Goal: Entertainment & Leisure: Consume media (video, audio)

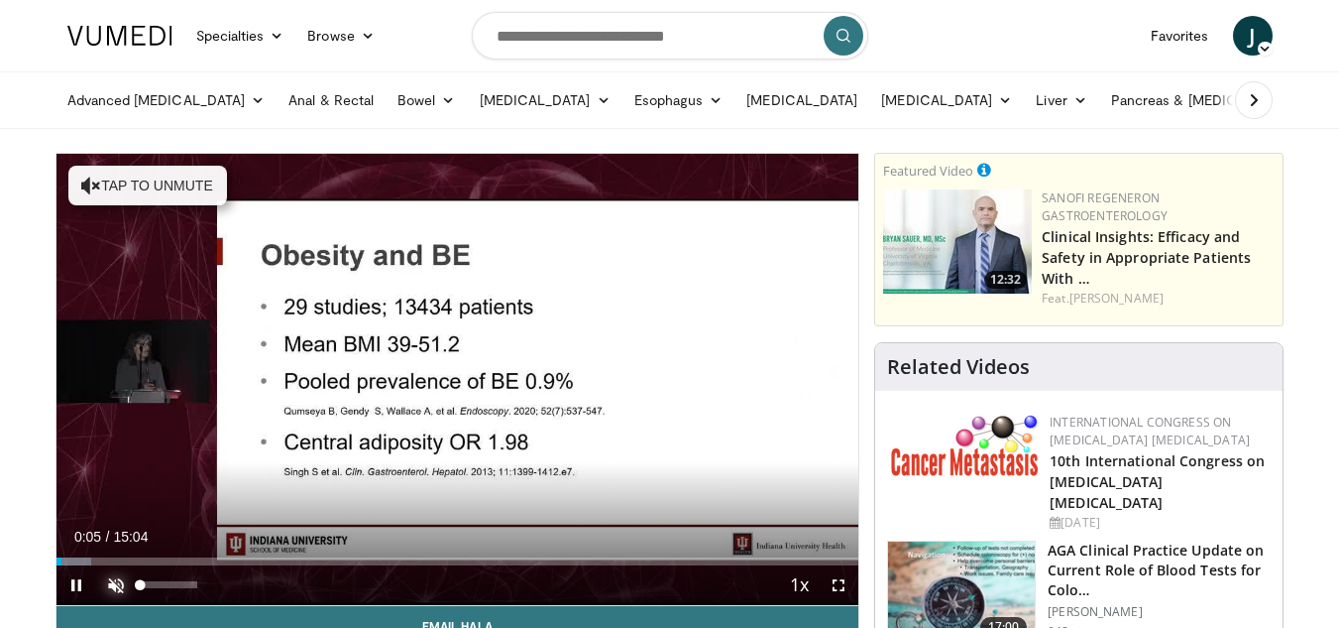
click at [119, 578] on span "Video Player" at bounding box center [116, 585] width 40 height 40
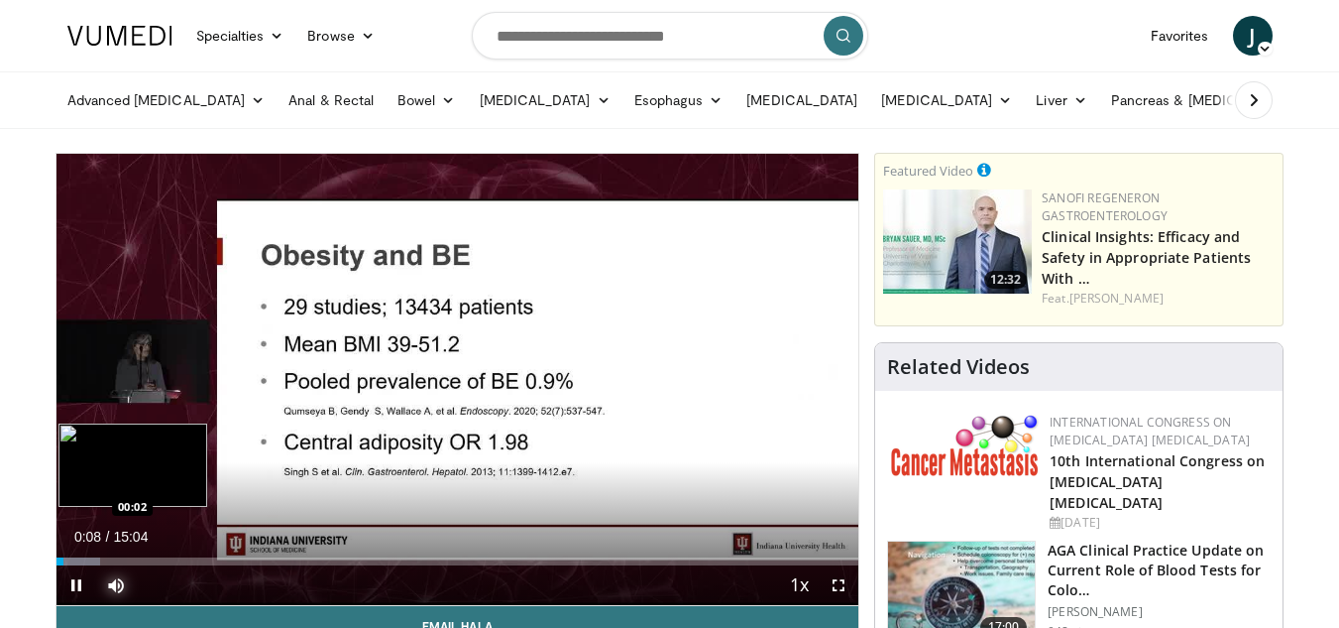
click at [58, 561] on div "Loaded : 5.48% 00:08 00:02" at bounding box center [458, 561] width 803 height 8
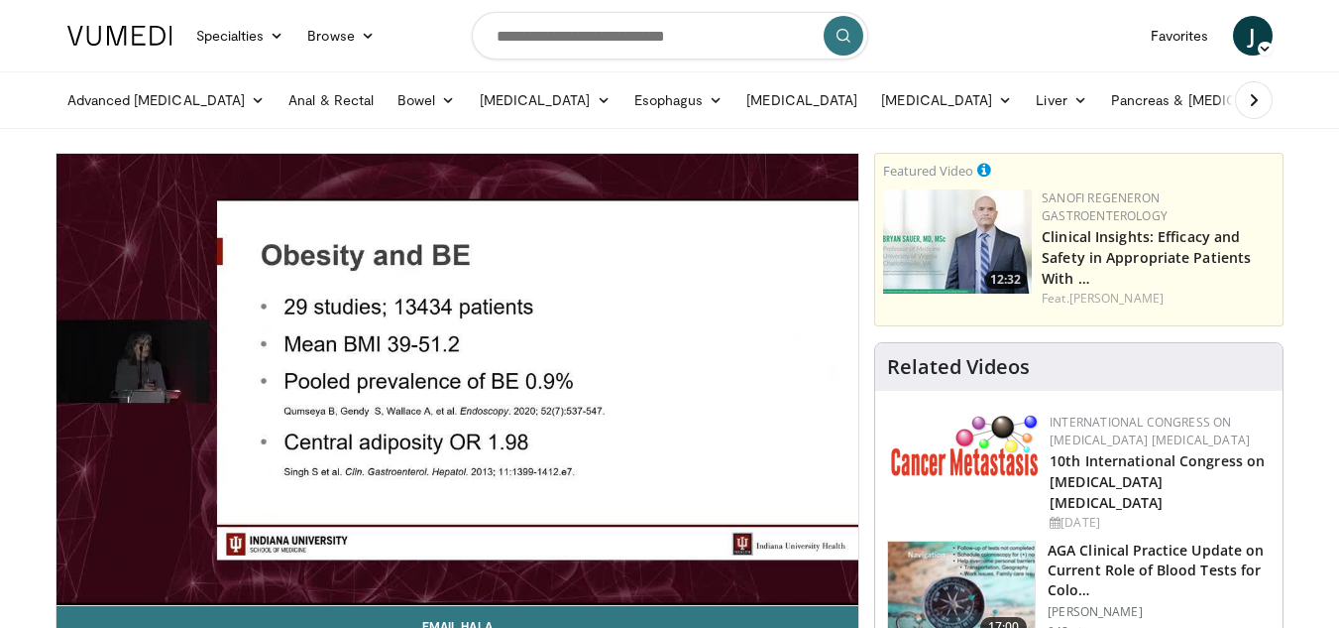
click at [761, 128] on div "Advanced [MEDICAL_DATA] Anti-Reflux [MEDICAL_DATA] Procedures [PERSON_NAME][MED…" at bounding box center [669, 100] width 1339 height 58
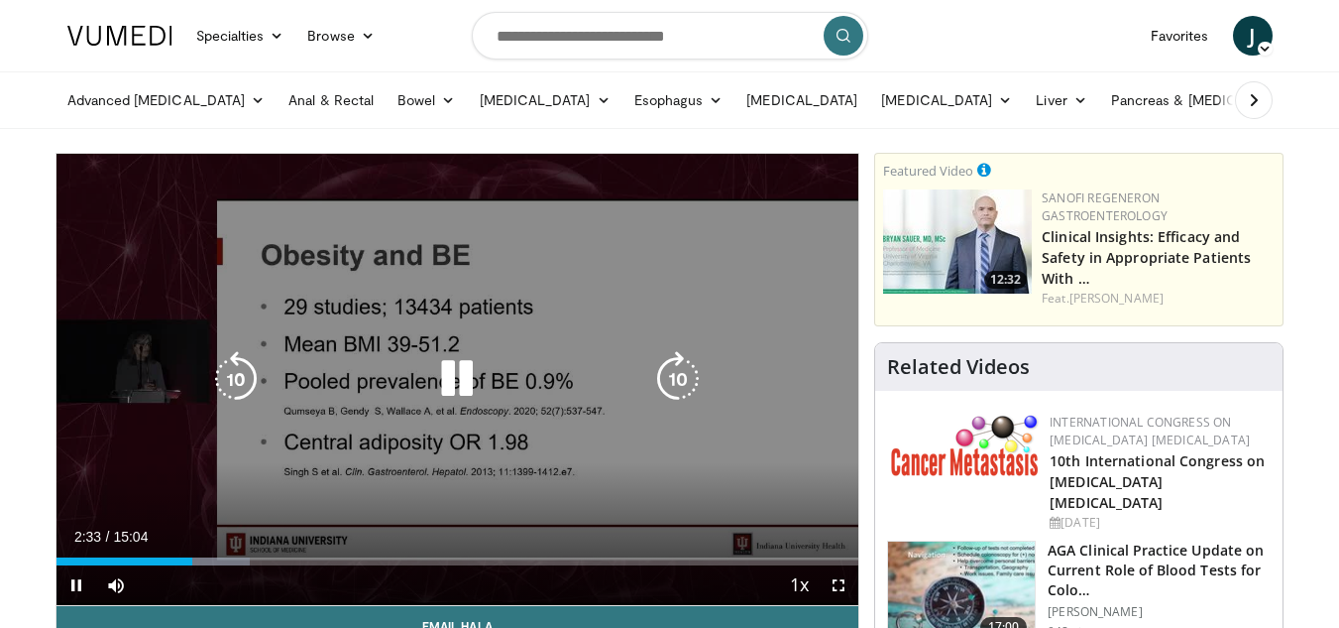
click at [226, 375] on icon "Video Player" at bounding box center [236, 379] width 56 height 56
click at [243, 382] on icon "Video Player" at bounding box center [236, 379] width 56 height 56
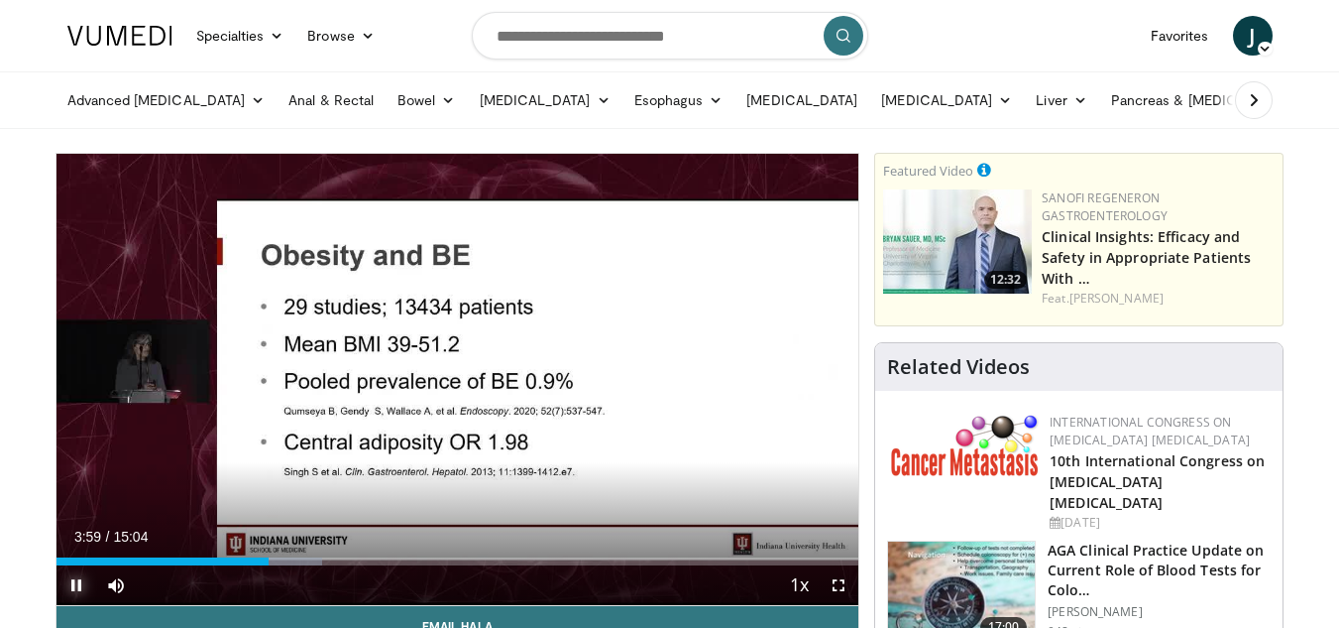
click at [78, 582] on span "Video Player" at bounding box center [77, 585] width 40 height 40
click at [74, 580] on span "Video Player" at bounding box center [77, 585] width 40 height 40
click at [75, 589] on span "Video Player" at bounding box center [77, 585] width 40 height 40
